Goal: Information Seeking & Learning: Learn about a topic

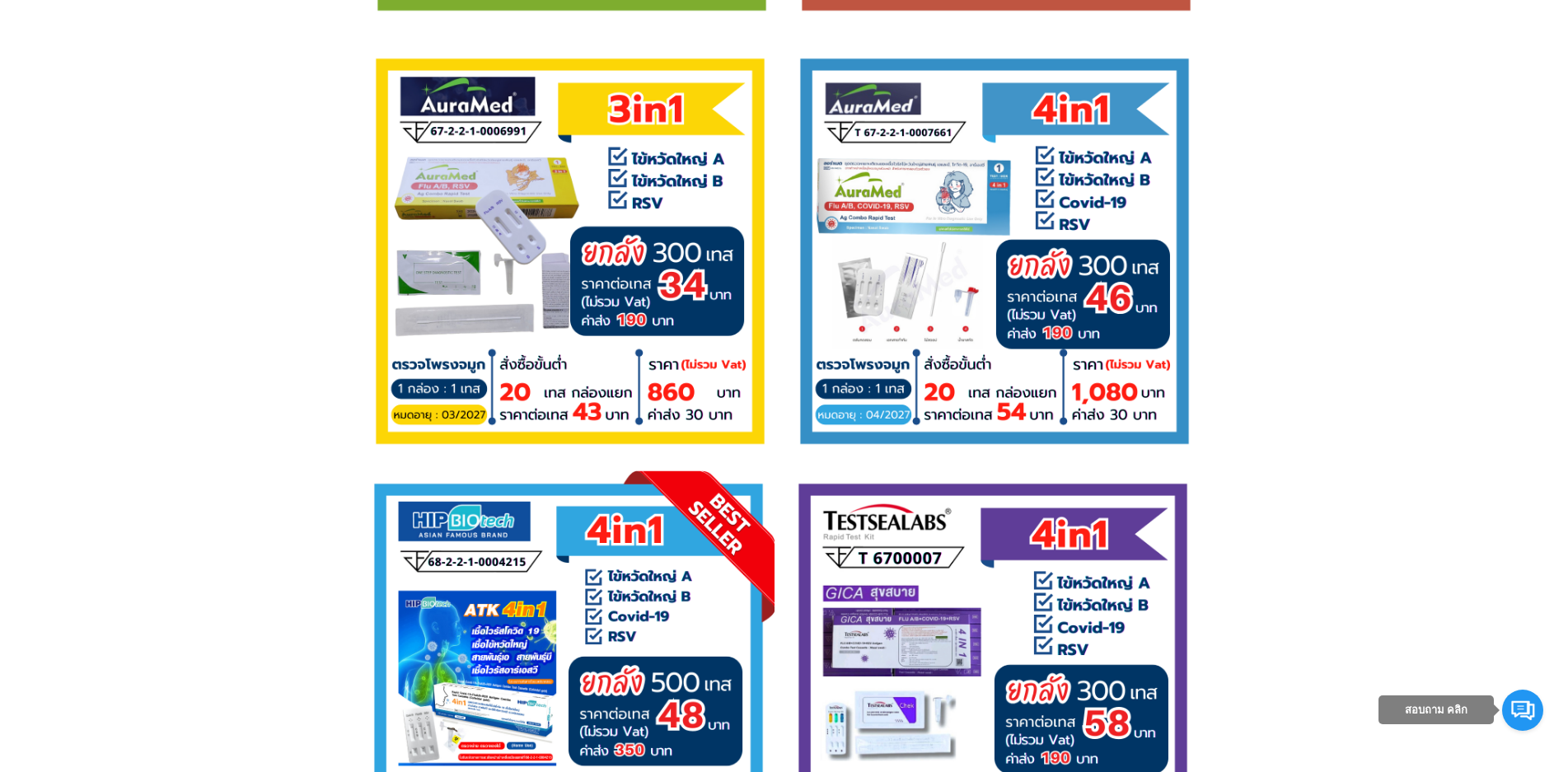
scroll to position [3213, 0]
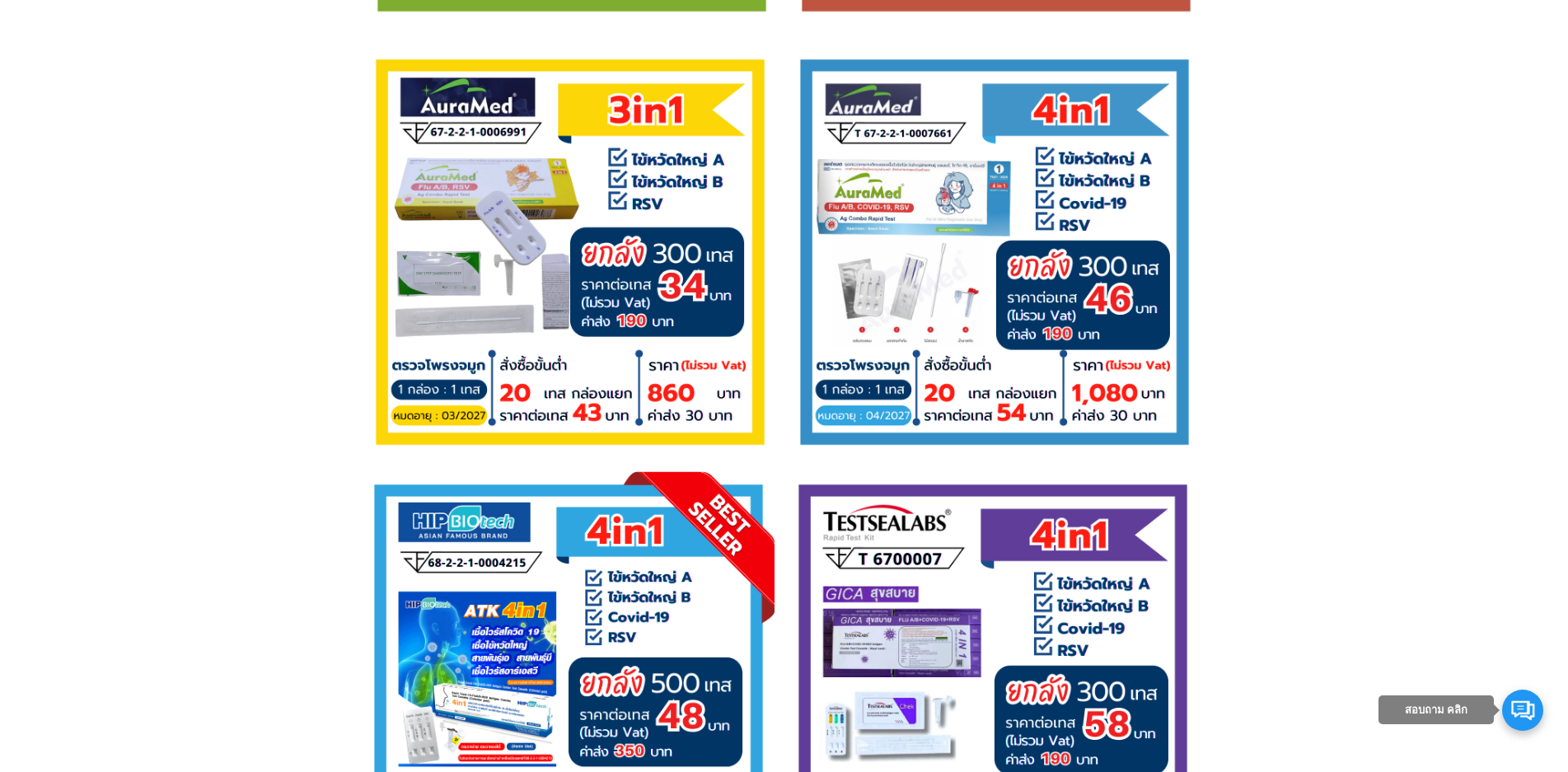
click at [1521, 704] on link at bounding box center [1522, 710] width 41 height 41
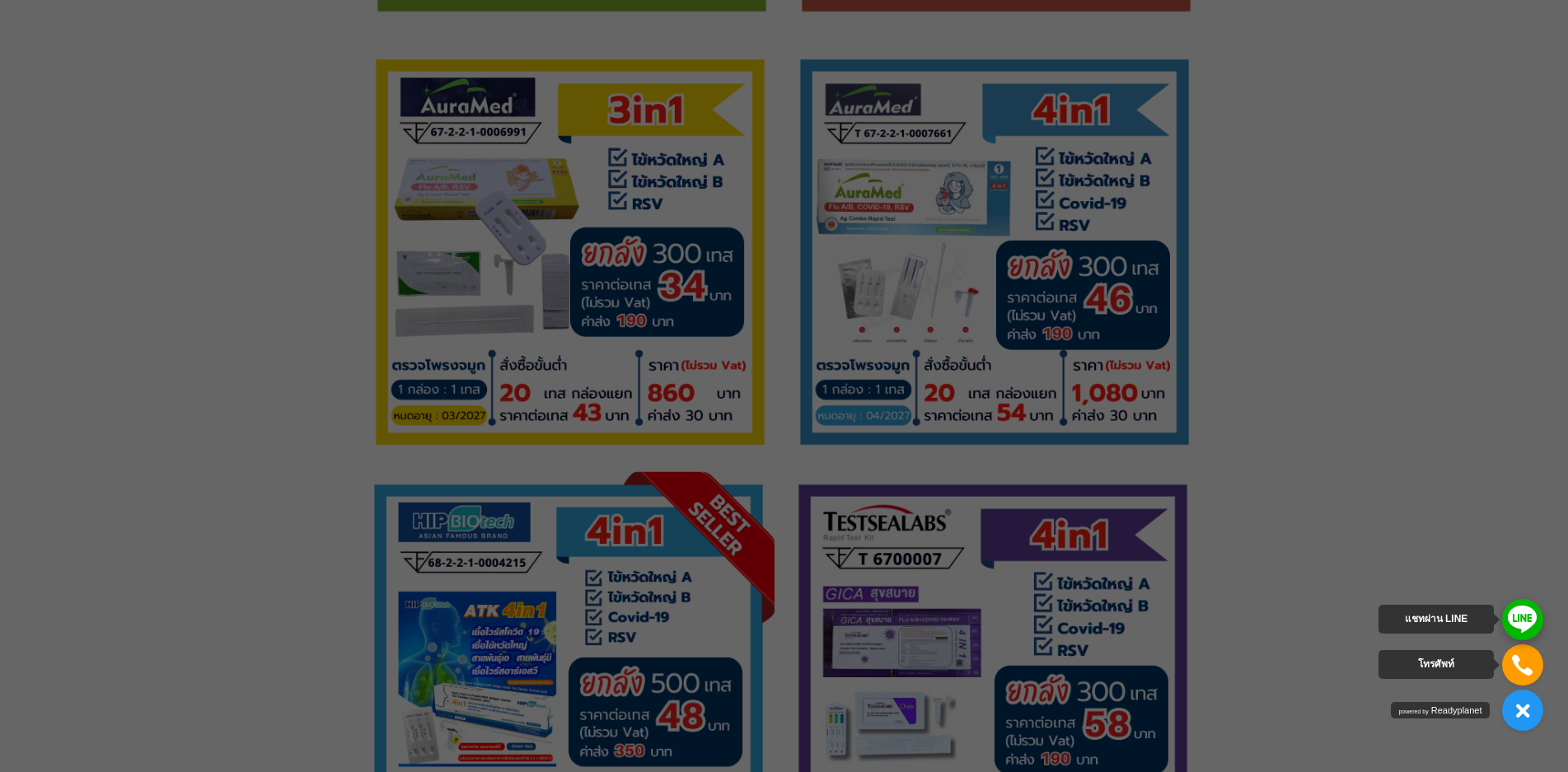
click at [1522, 617] on link at bounding box center [1522, 619] width 41 height 41
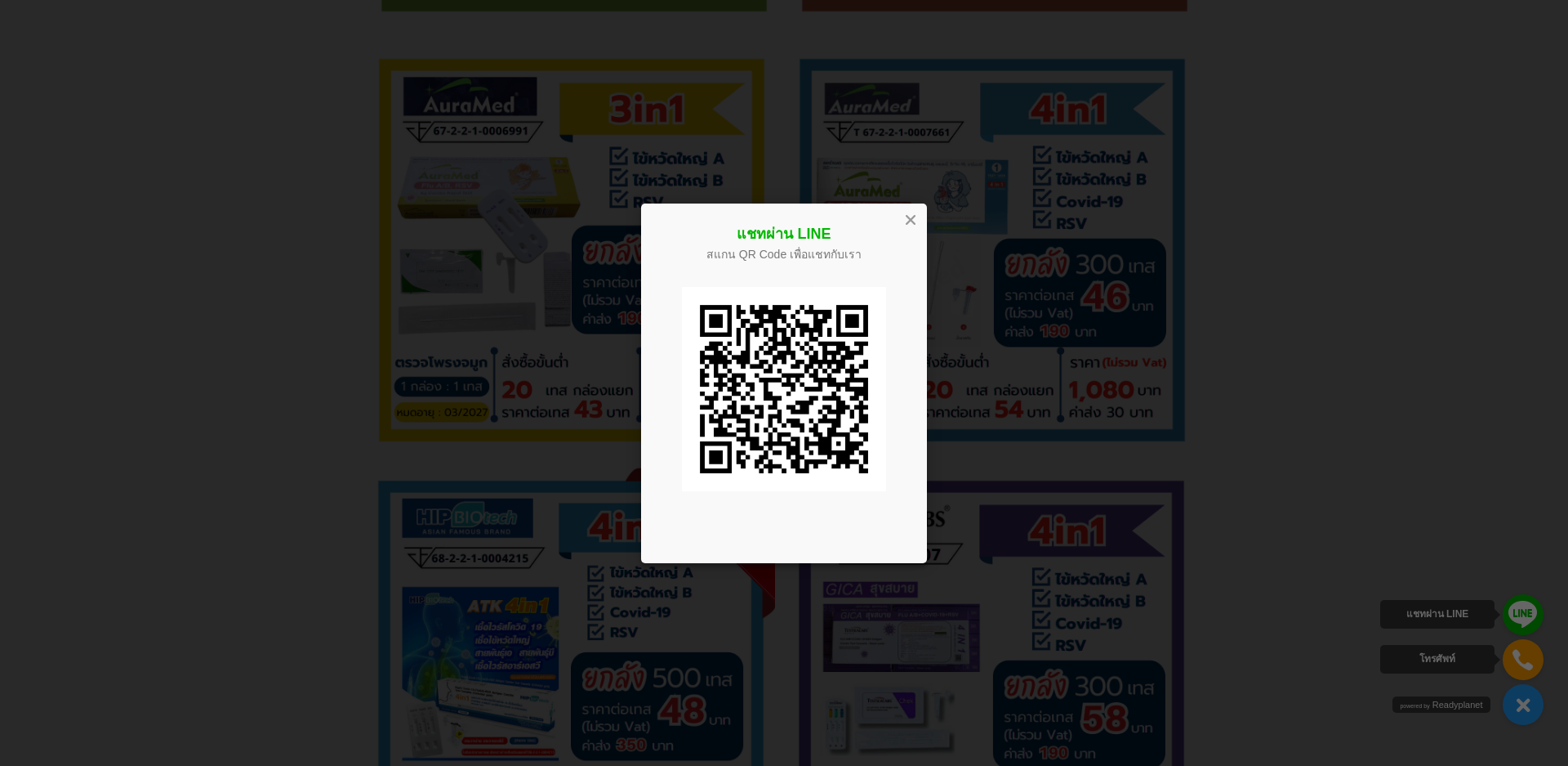
click at [911, 218] on div at bounding box center [909, 219] width 18 height 18
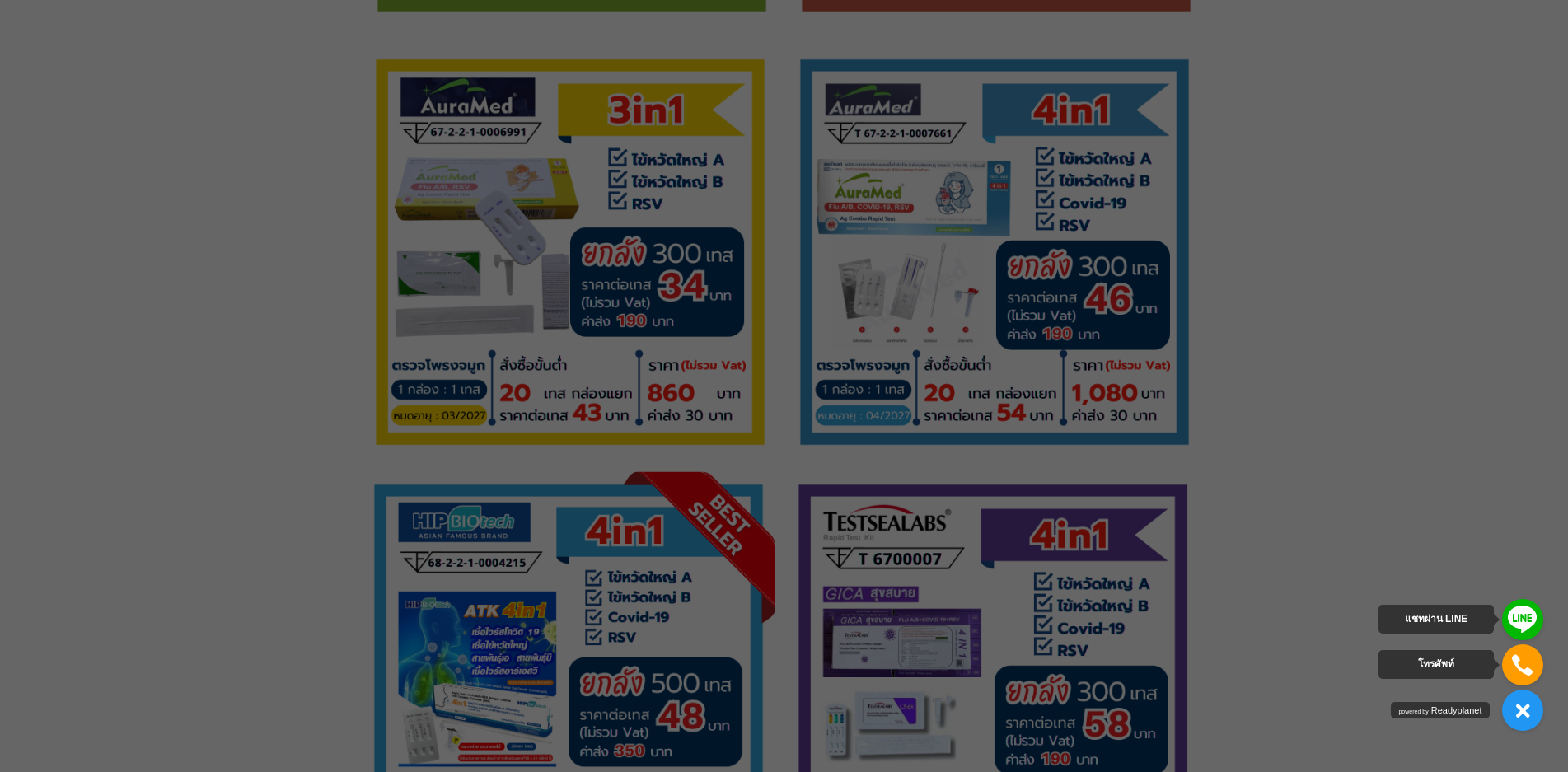
click at [1469, 349] on div at bounding box center [784, 386] width 1568 height 772
click at [1292, 316] on div at bounding box center [784, 386] width 1568 height 772
click at [1391, 400] on div at bounding box center [784, 386] width 1568 height 772
click at [1328, 320] on div at bounding box center [784, 386] width 1568 height 772
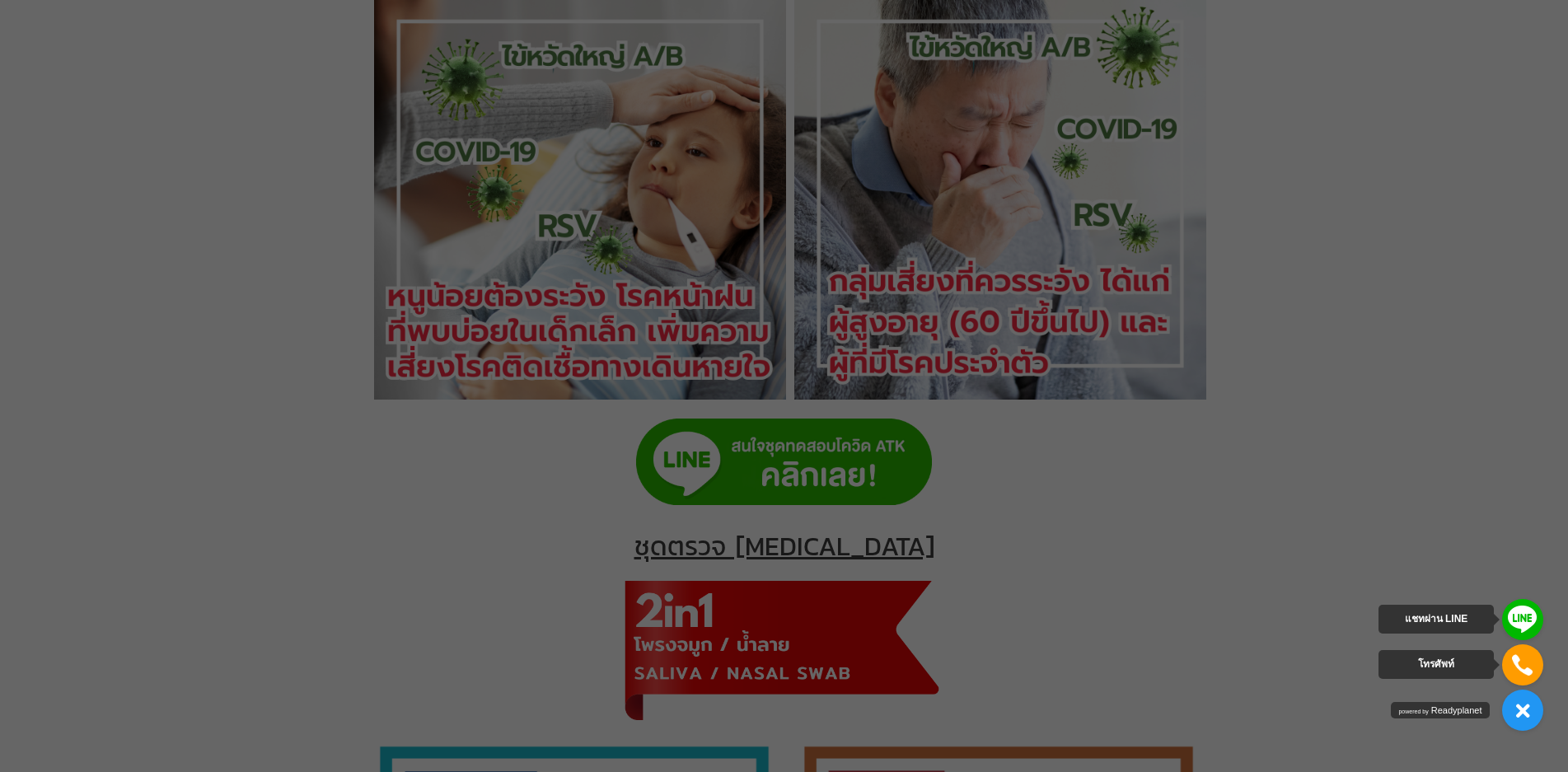
scroll to position [824, 0]
